Goal: Task Accomplishment & Management: Manage account settings

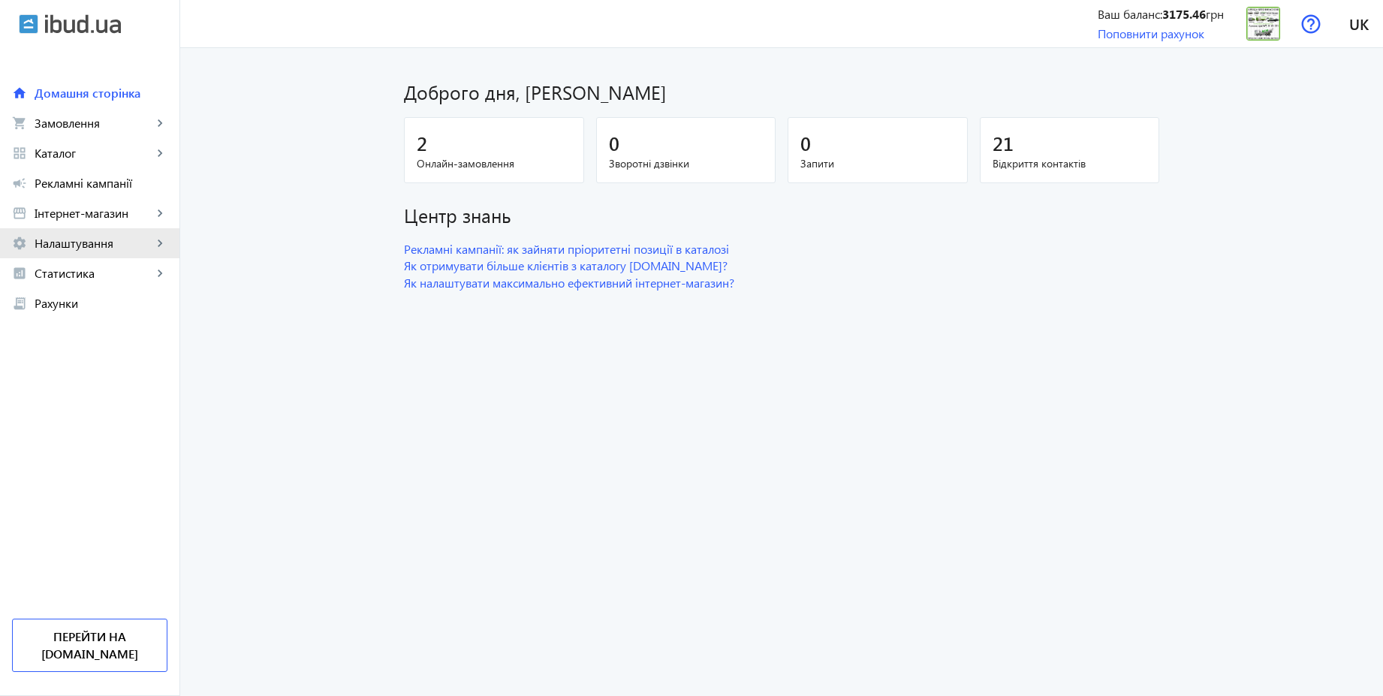
click at [86, 239] on span "Налаштування" at bounding box center [94, 243] width 118 height 15
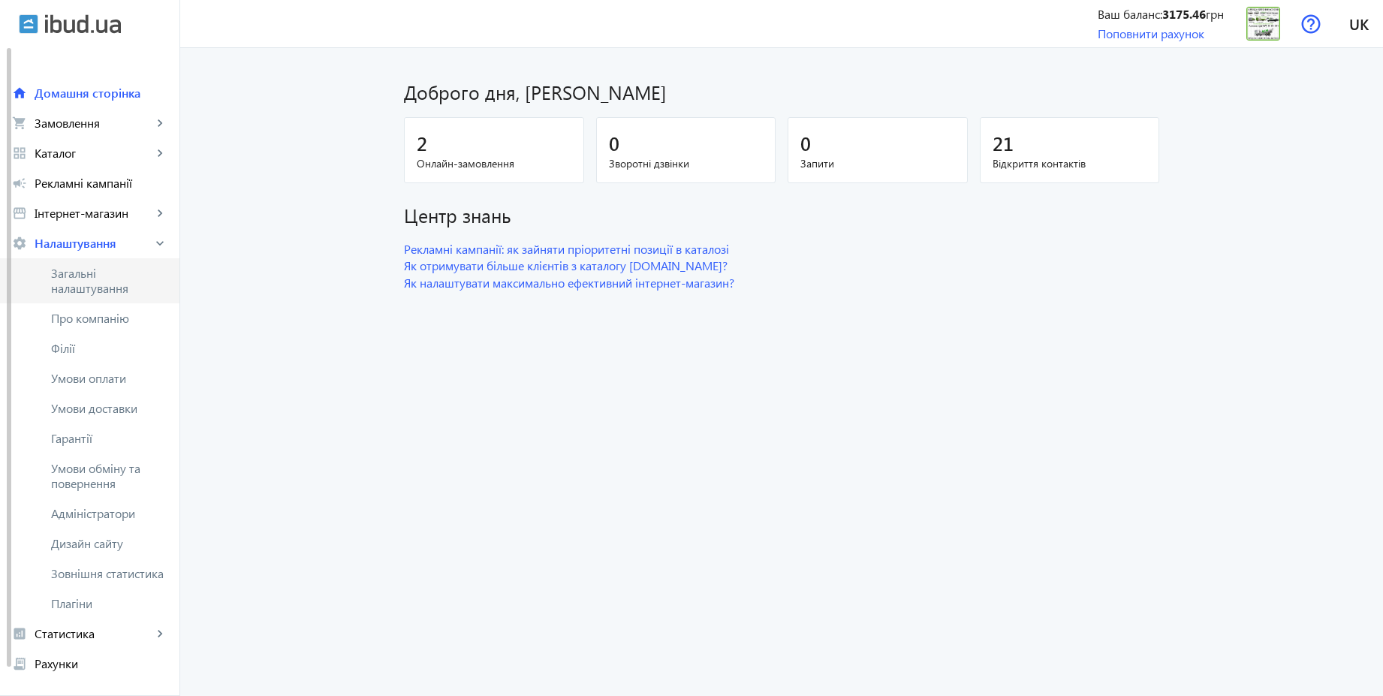
click at [104, 288] on span "Загальні налаштування" at bounding box center [109, 281] width 116 height 30
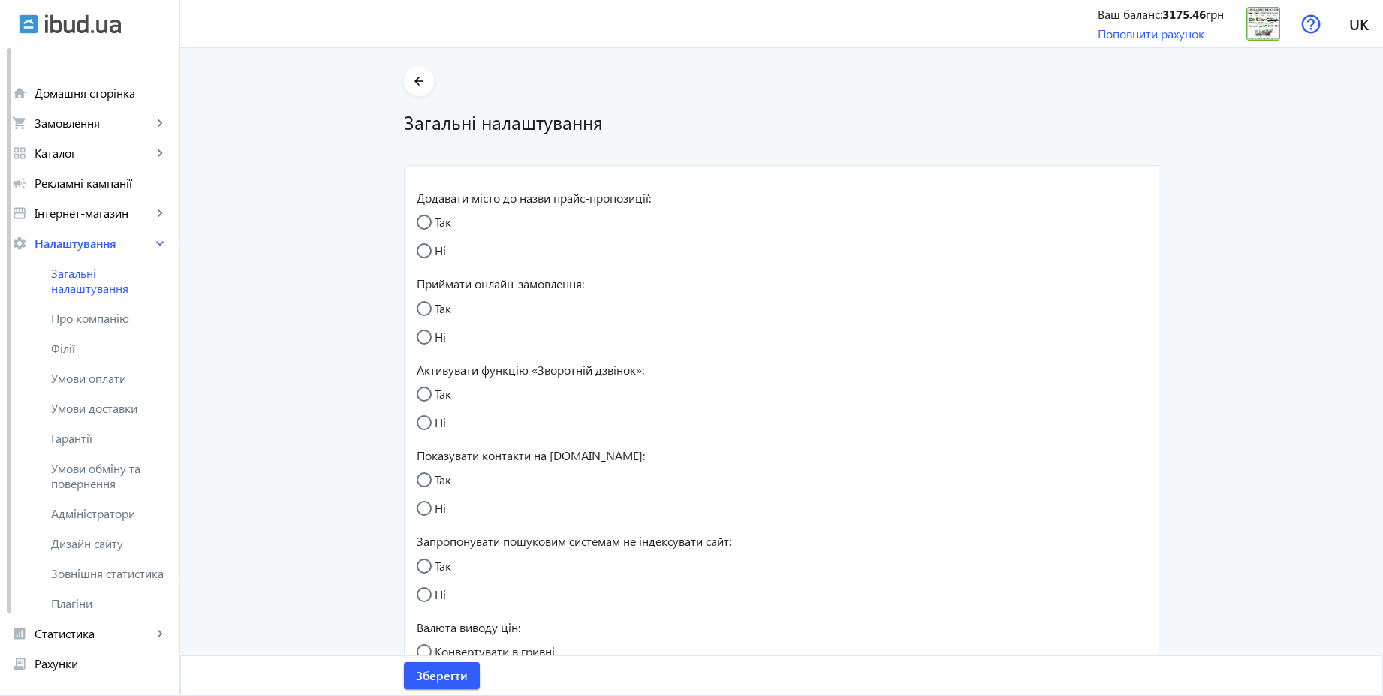
radio input "true"
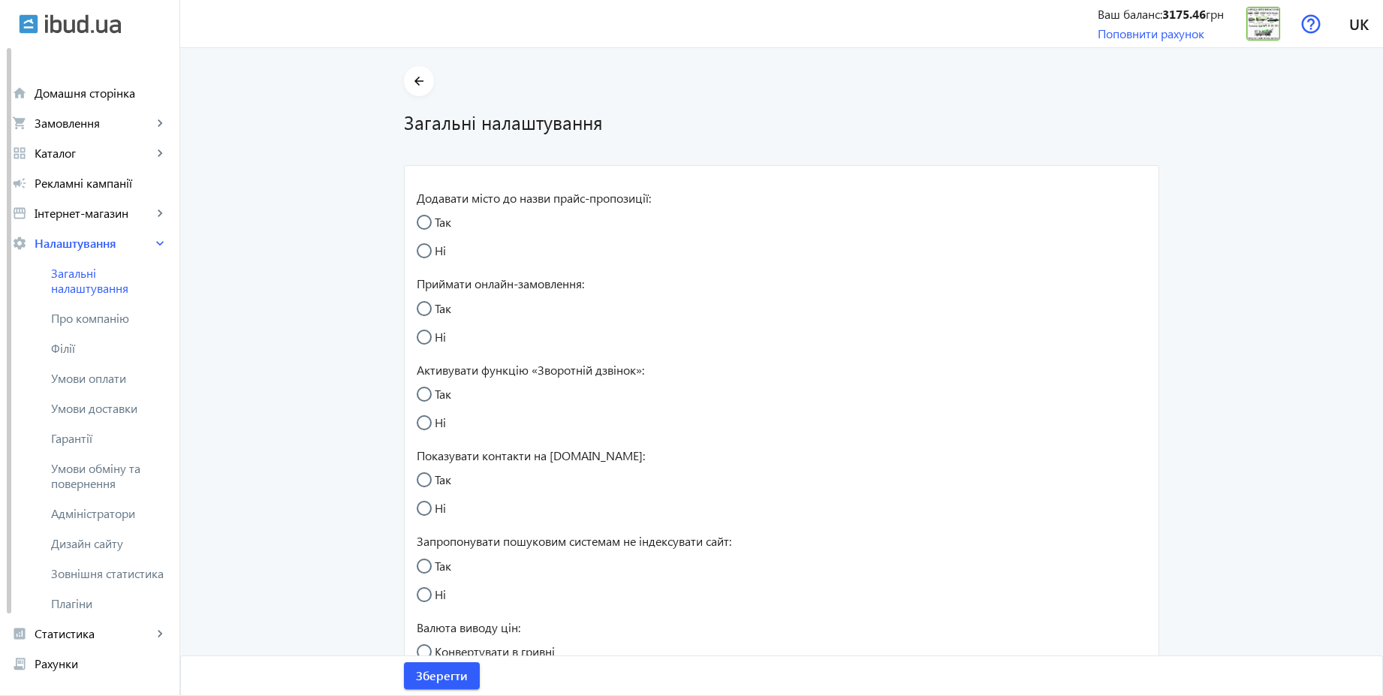
radio input "true"
click at [112, 477] on span "Умови обміну та повернення" at bounding box center [109, 476] width 116 height 30
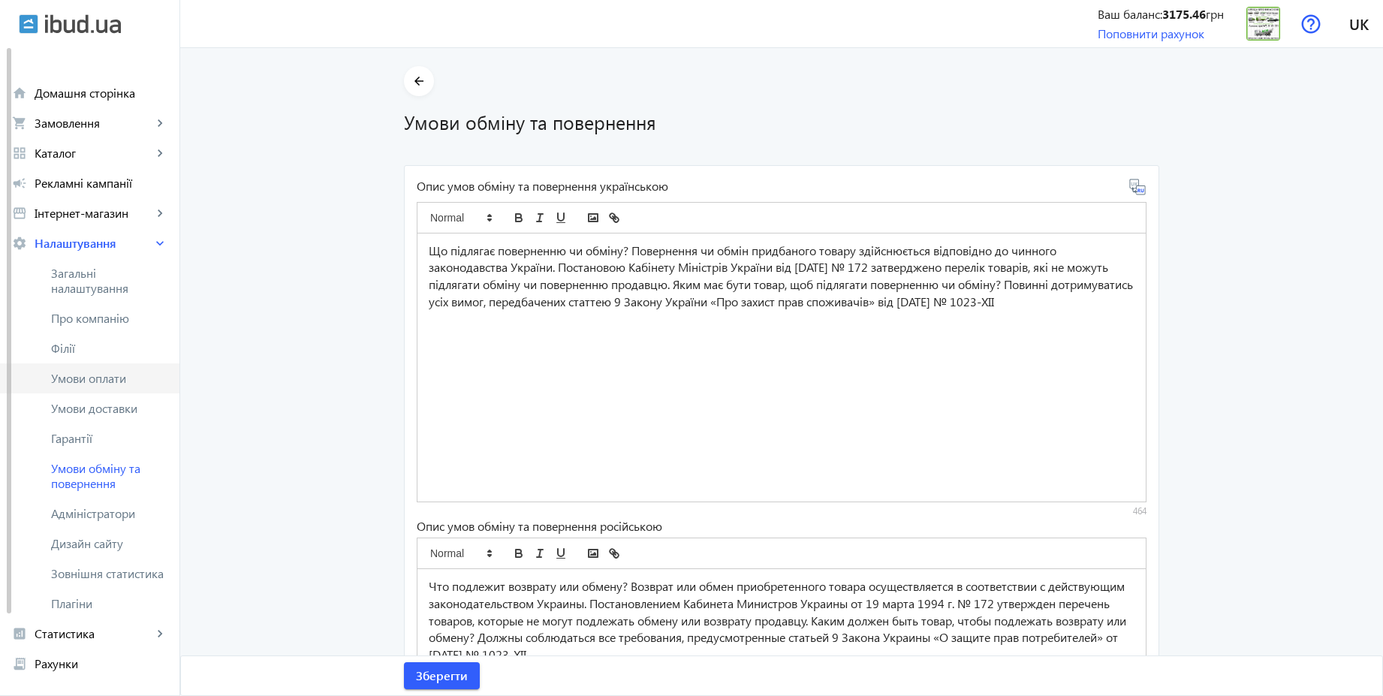
click at [106, 382] on span "Умови оплати" at bounding box center [109, 378] width 116 height 15
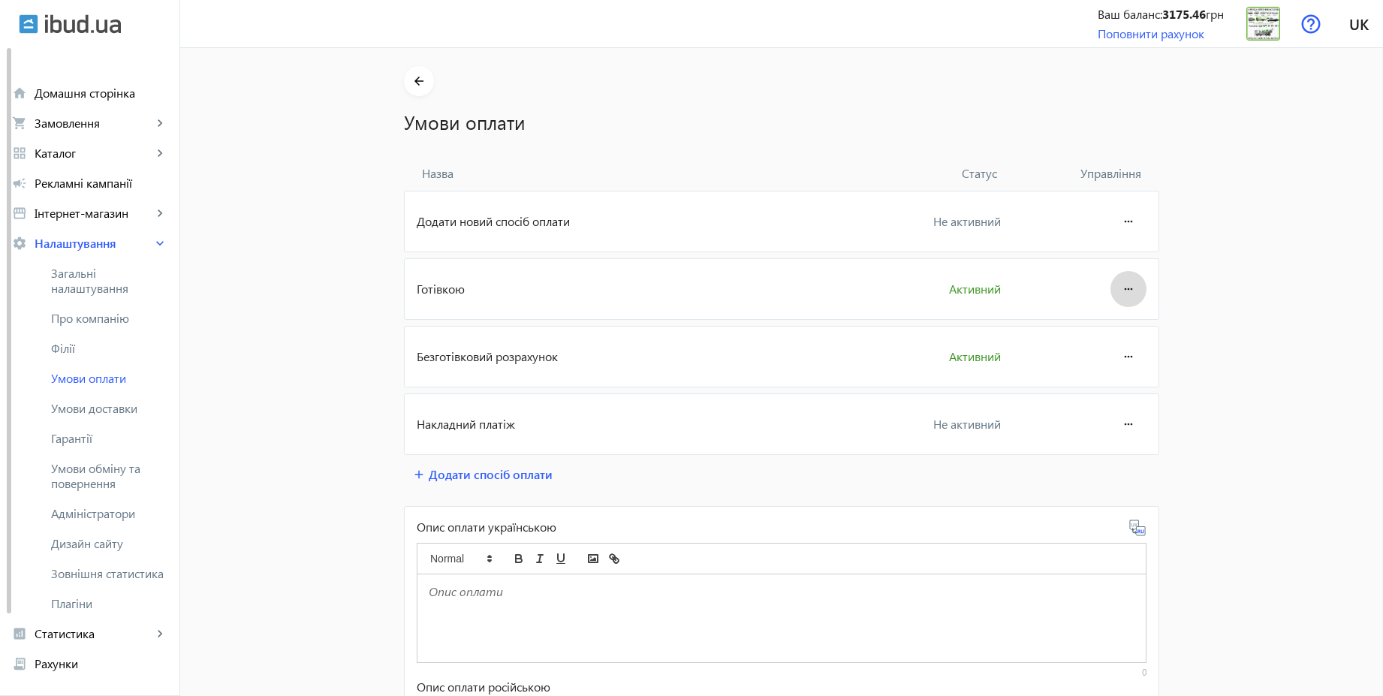
click at [1120, 288] on mat-icon "more_horiz" at bounding box center [1129, 289] width 18 height 36
click at [1084, 336] on span "Редагувати" at bounding box center [1100, 331] width 60 height 12
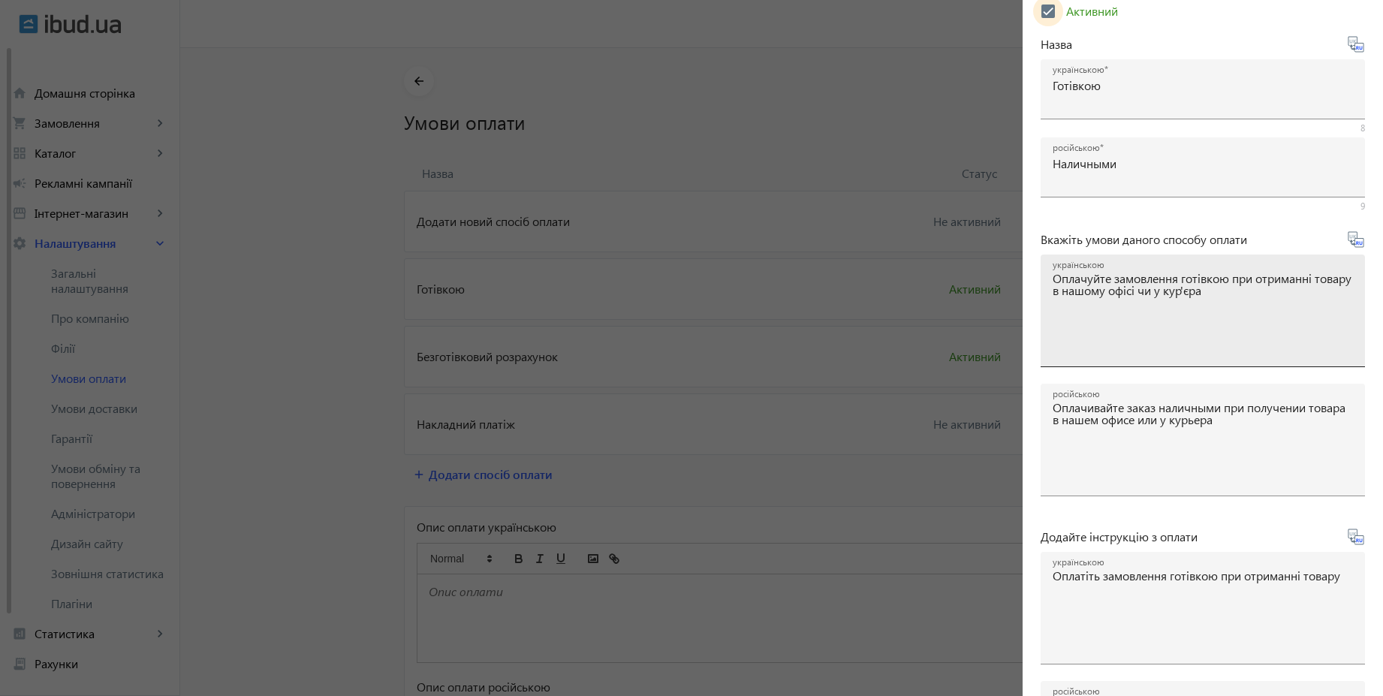
scroll to position [249, 0]
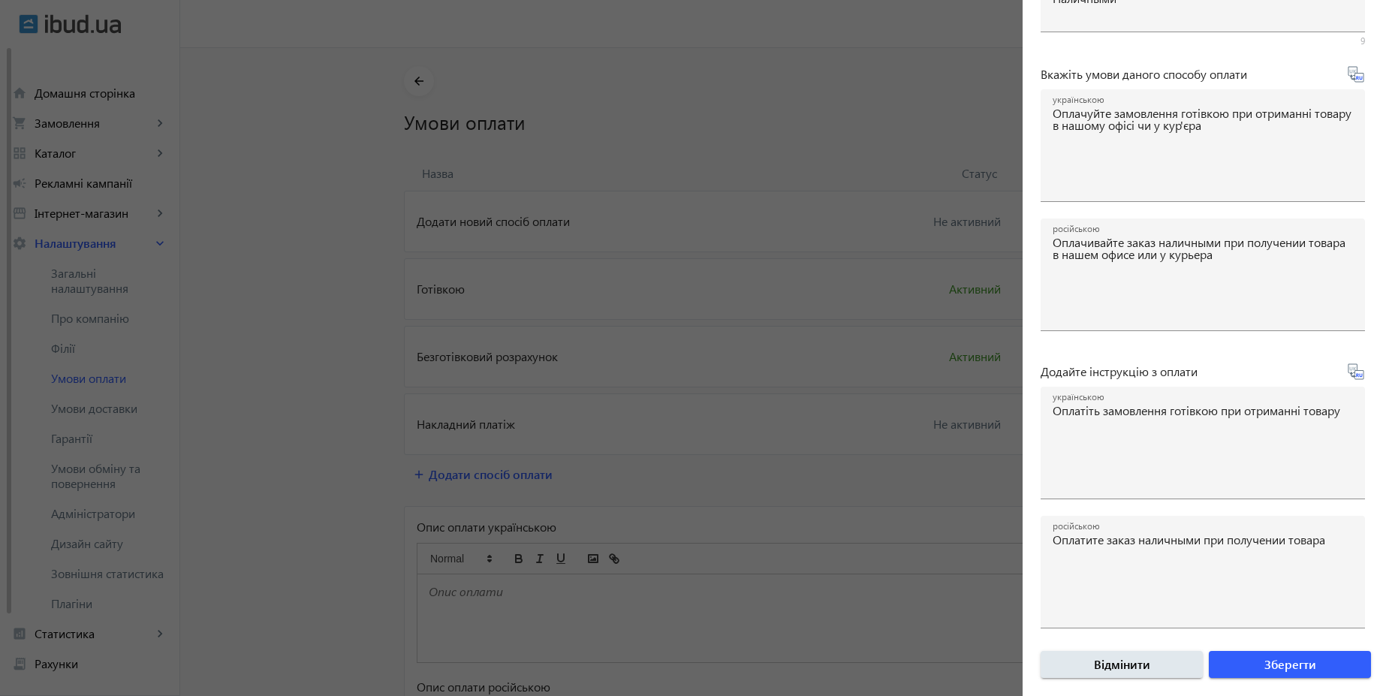
click at [841, 381] on div at bounding box center [691, 348] width 1383 height 696
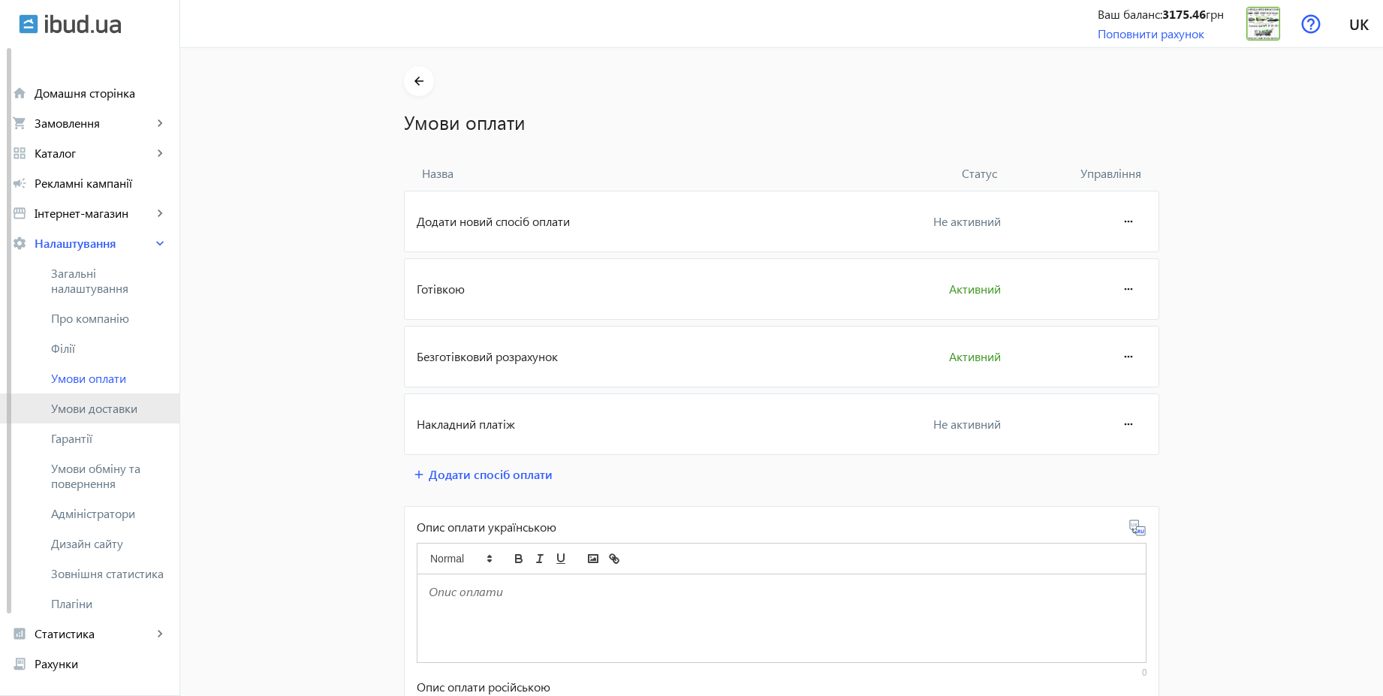
click at [123, 414] on span "Умови доставки" at bounding box center [109, 408] width 116 height 15
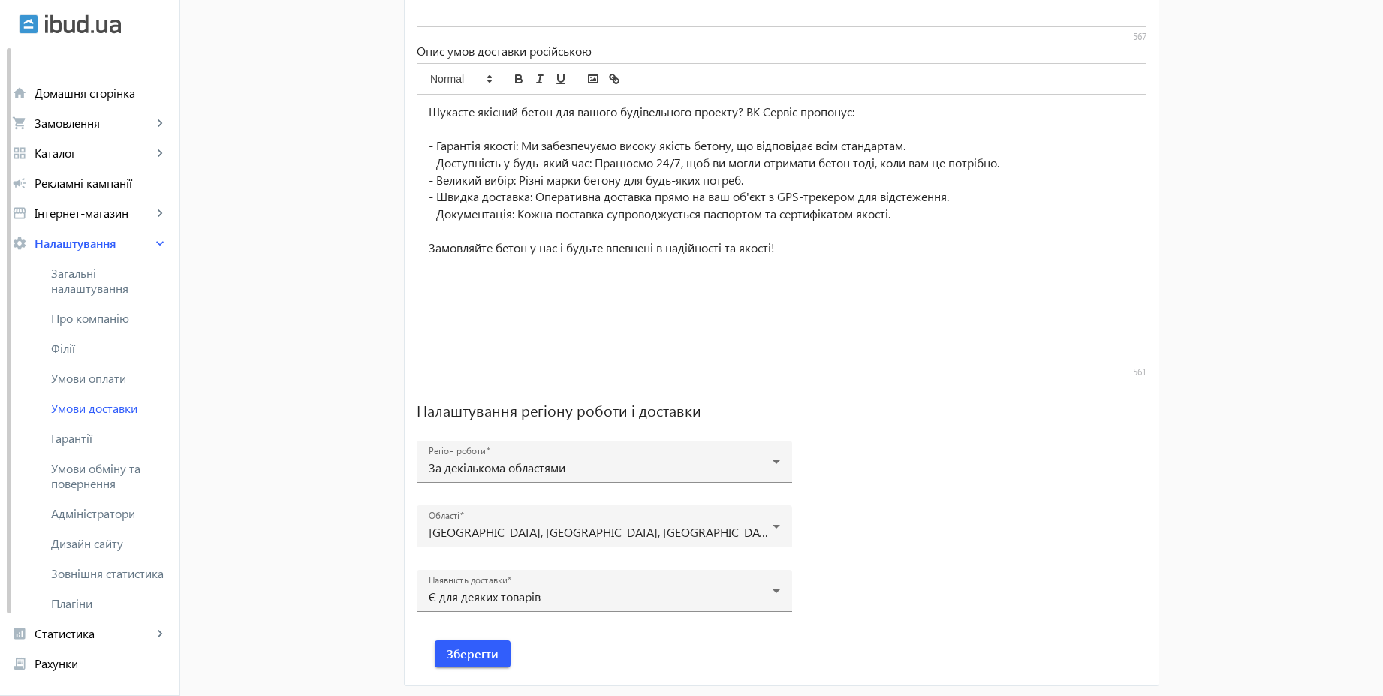
scroll to position [997, 0]
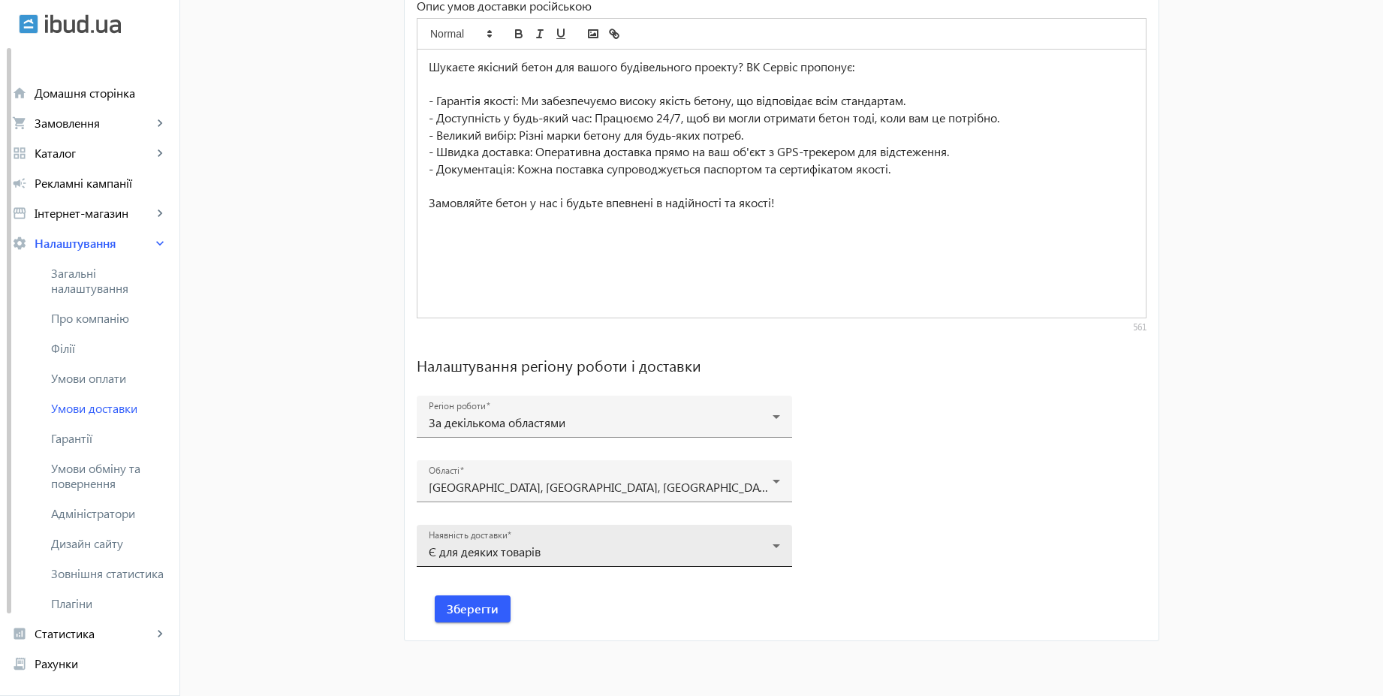
click at [517, 540] on div "Наявність доставки Є для деяких товарів" at bounding box center [604, 546] width 351 height 42
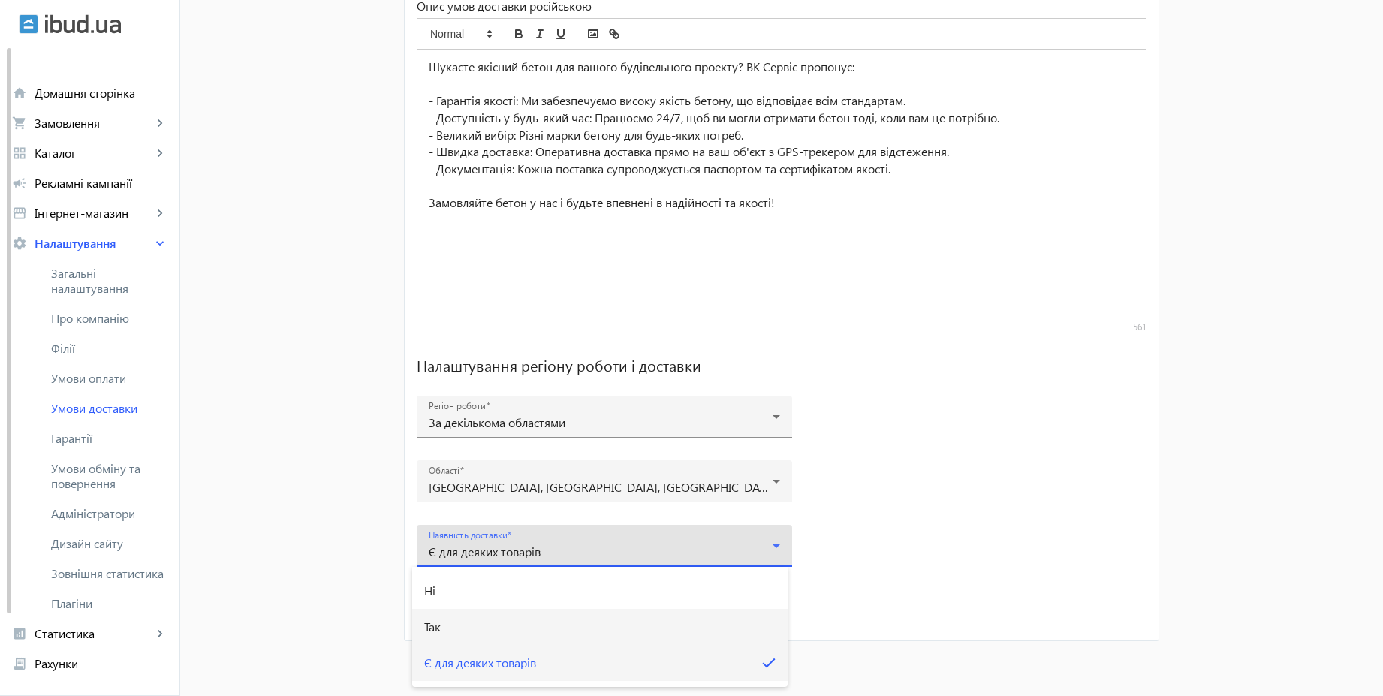
click at [464, 627] on mat-option "Так" at bounding box center [600, 627] width 376 height 36
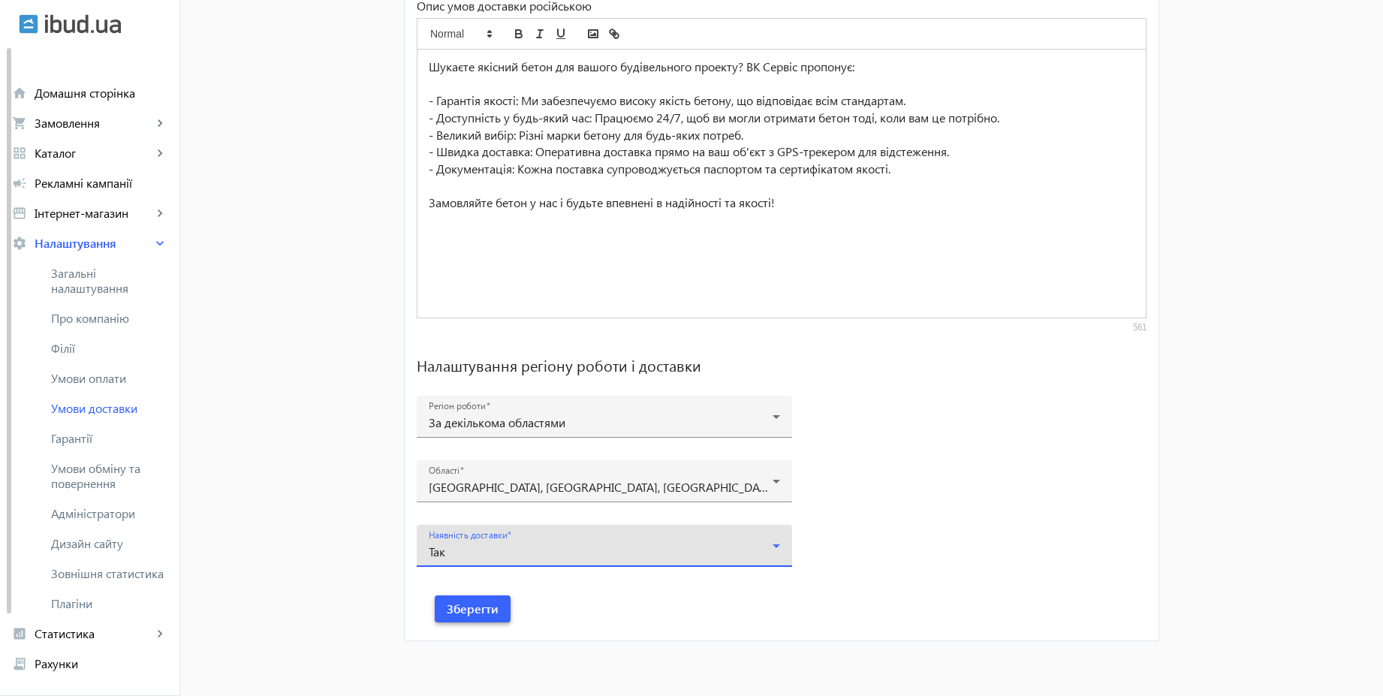
click at [473, 613] on span "Зберегти" at bounding box center [473, 609] width 52 height 17
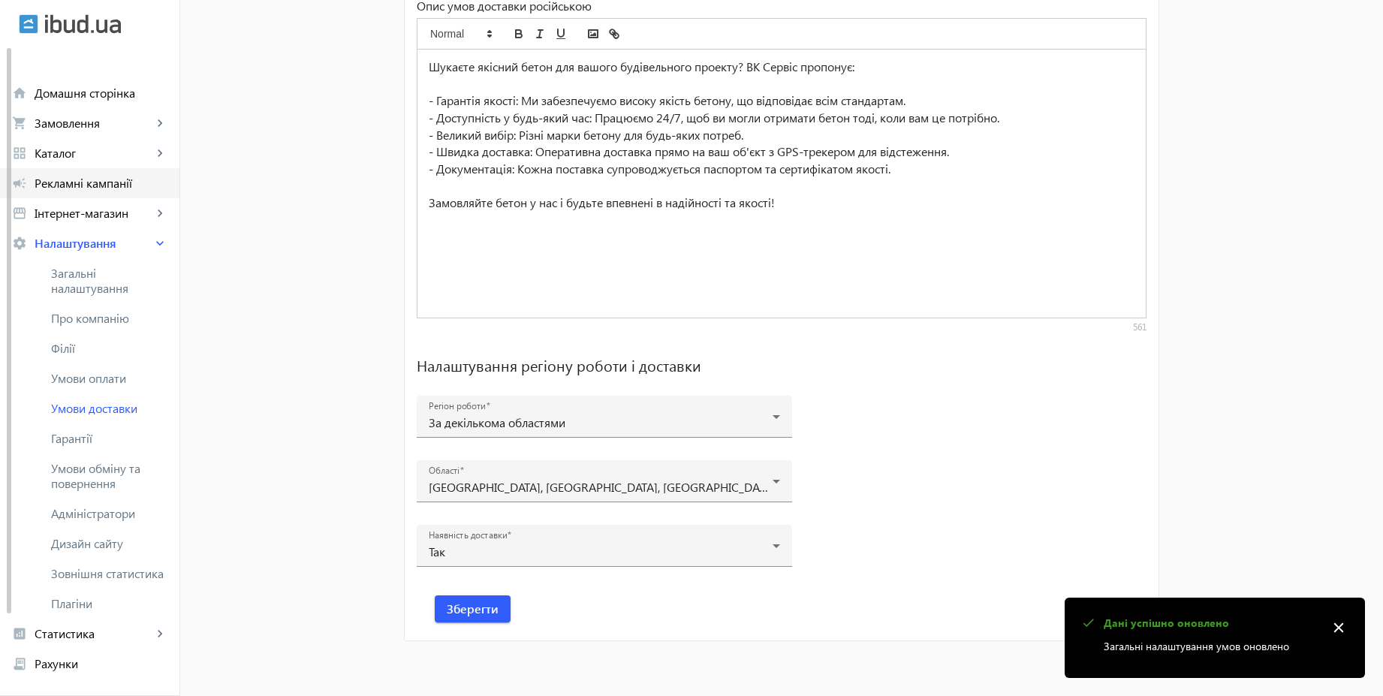
click at [99, 187] on span "Рекламні кампанії" at bounding box center [101, 183] width 133 height 15
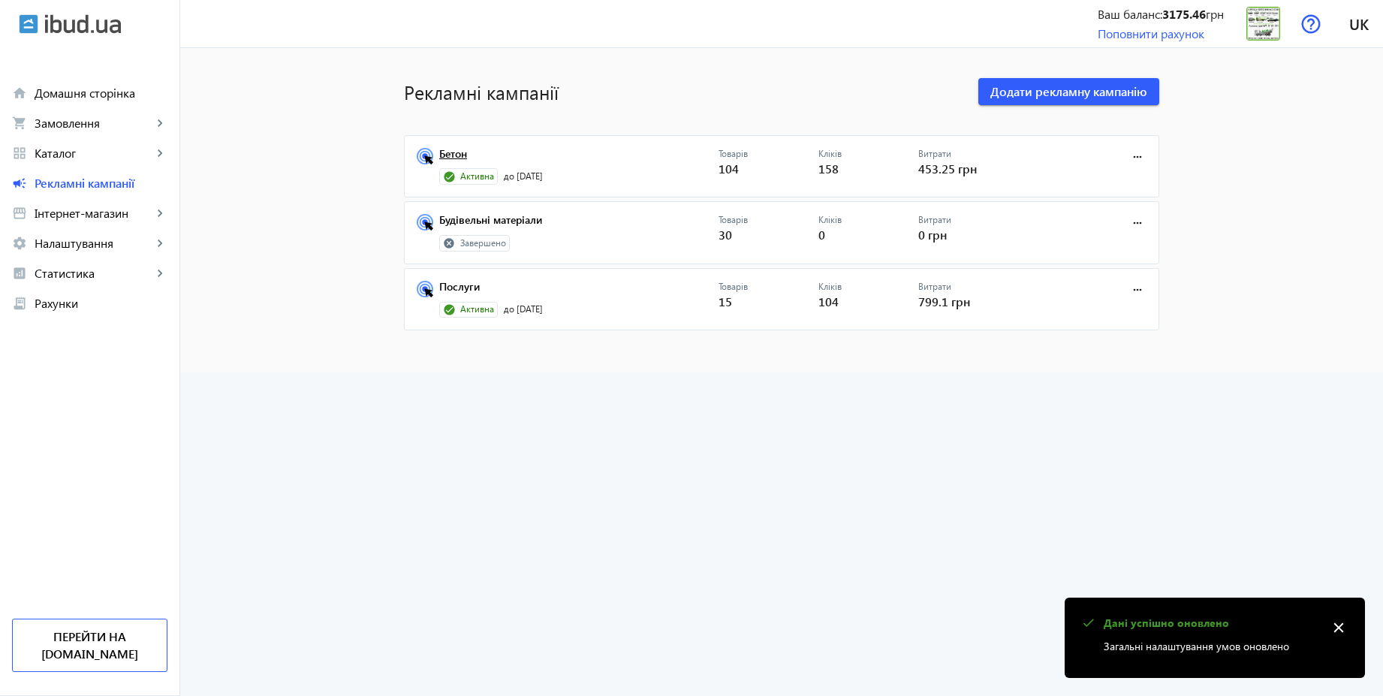
click at [460, 157] on link "Бетон" at bounding box center [578, 158] width 279 height 21
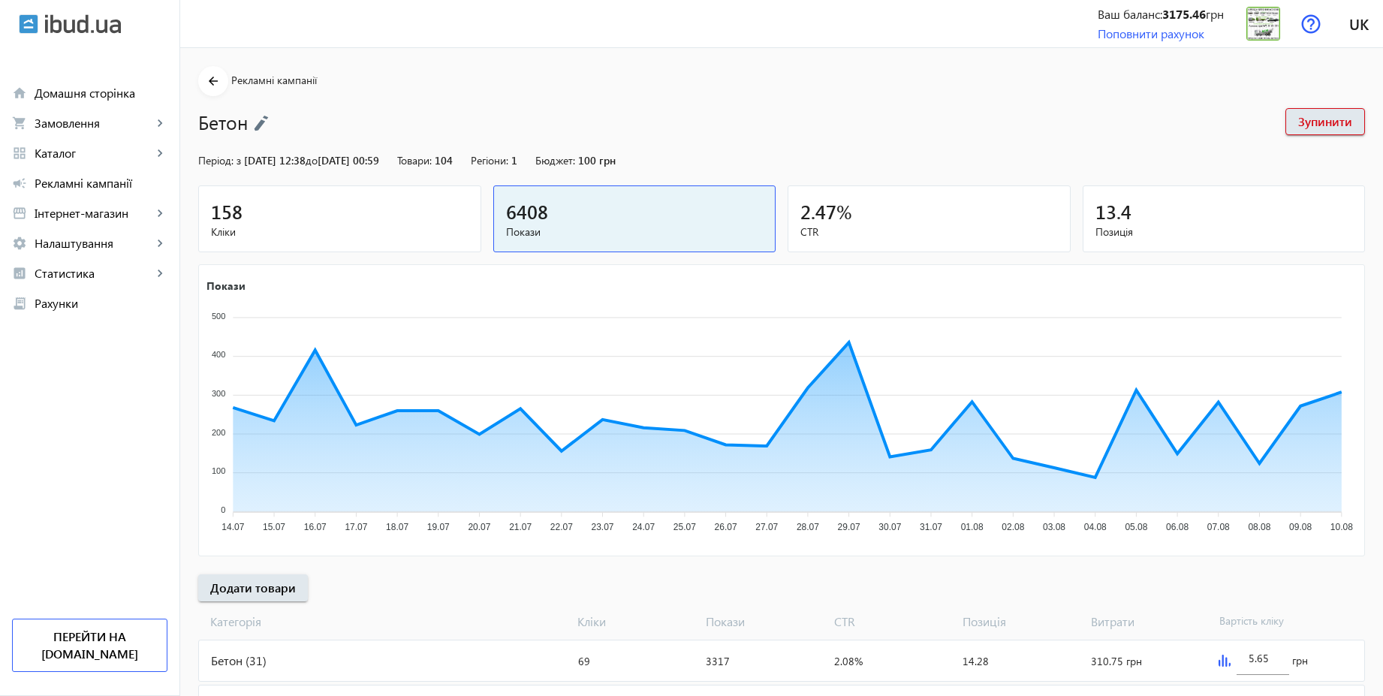
click at [261, 125] on img at bounding box center [261, 123] width 15 height 17
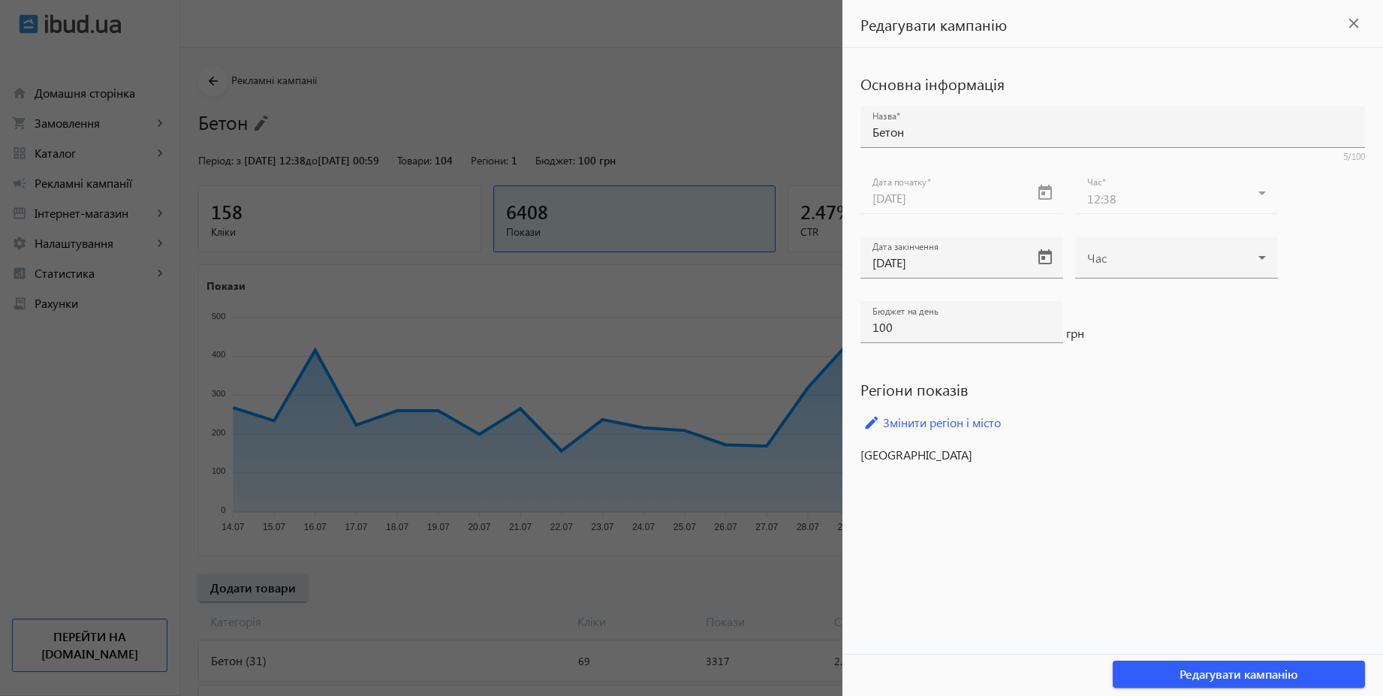
click at [659, 126] on div at bounding box center [691, 348] width 1383 height 696
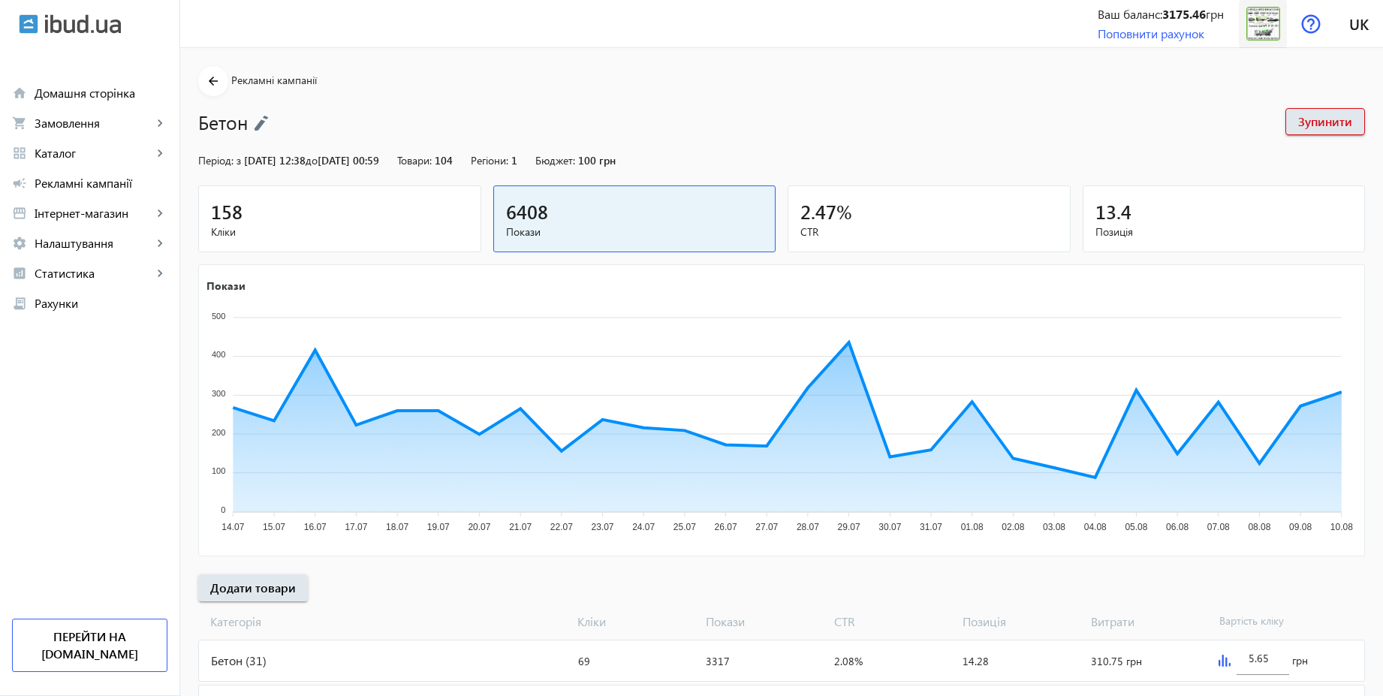
click at [1241, 35] on span at bounding box center [1263, 24] width 48 height 36
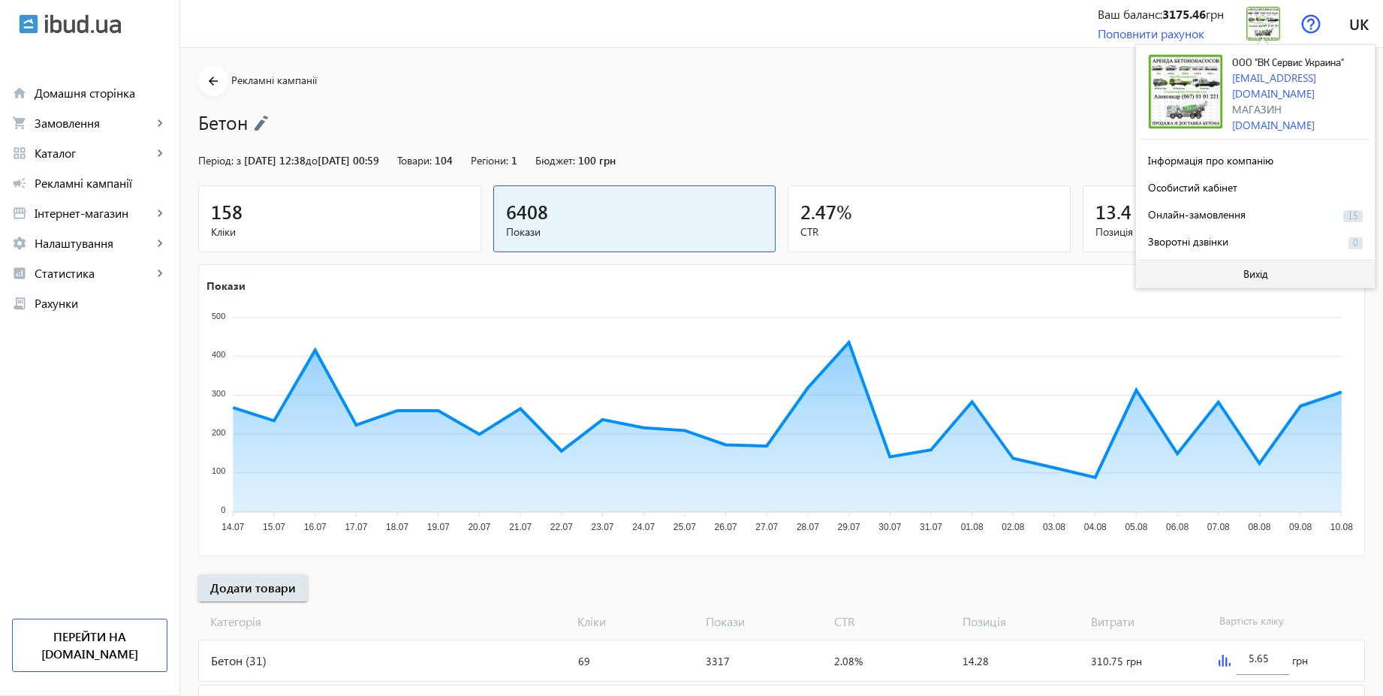
click at [1250, 276] on span "Вихід" at bounding box center [1256, 274] width 25 height 12
